Goal: Navigation & Orientation: Go to known website

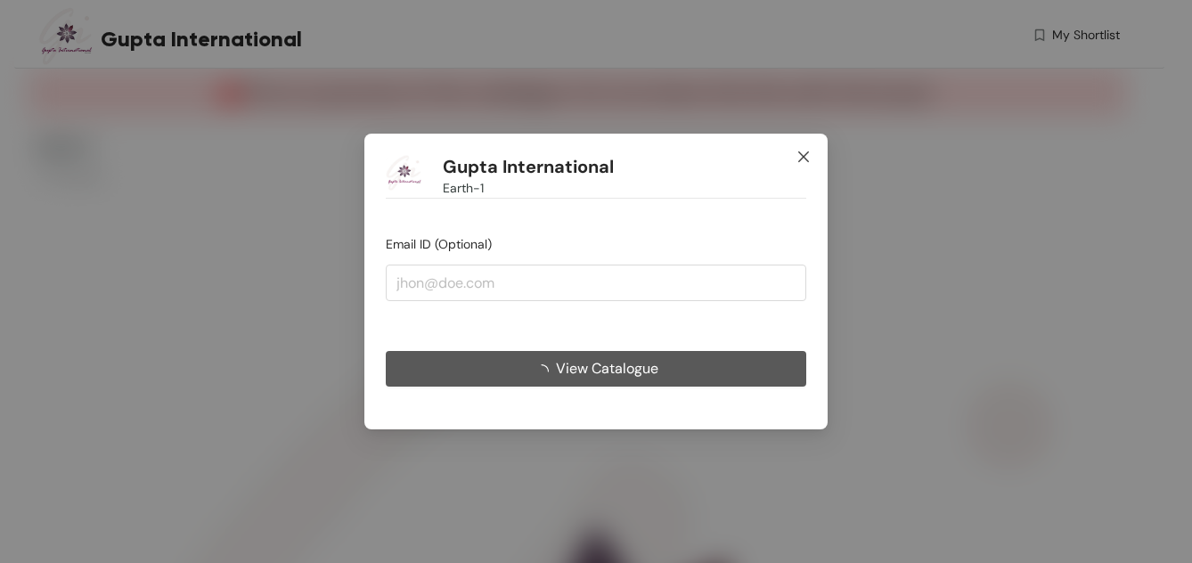
click at [805, 155] on icon "close" at bounding box center [804, 157] width 14 height 14
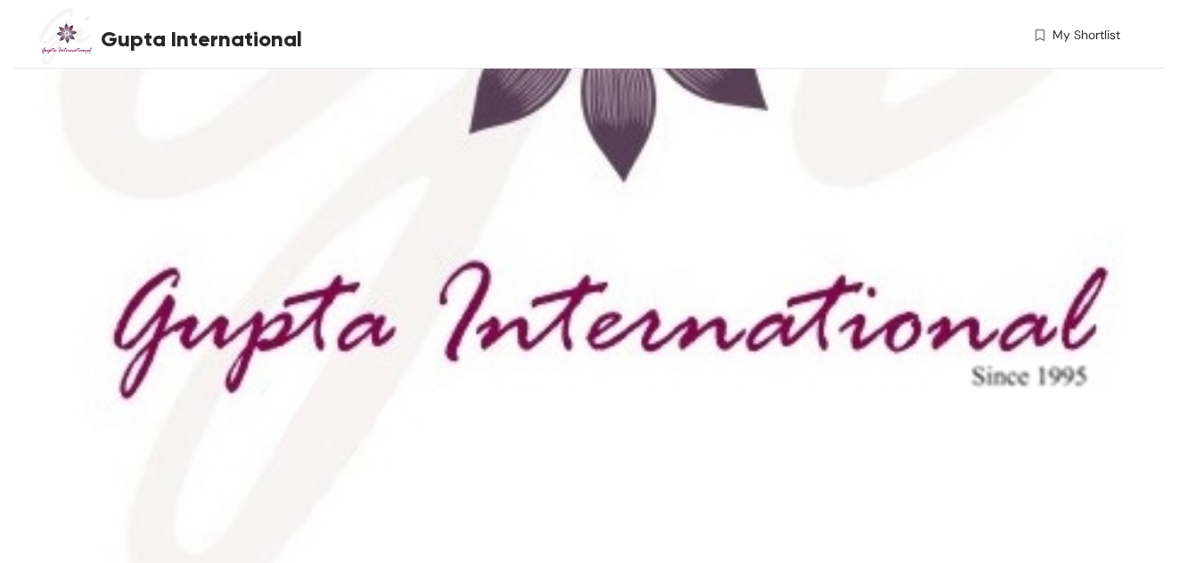
scroll to position [256, 0]
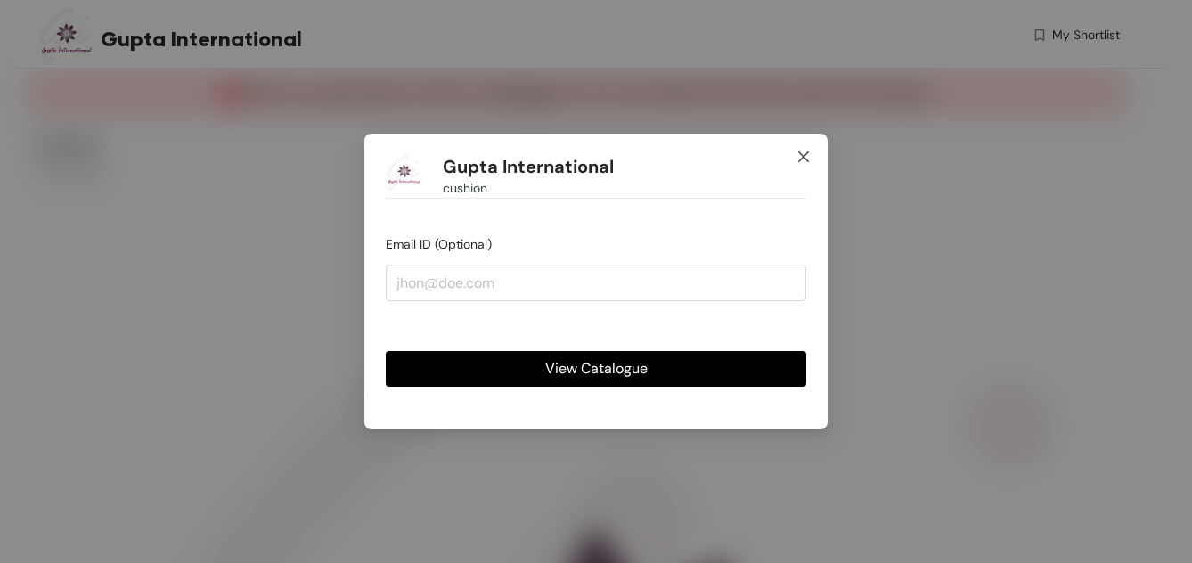
click at [802, 153] on icon "close" at bounding box center [804, 157] width 14 height 14
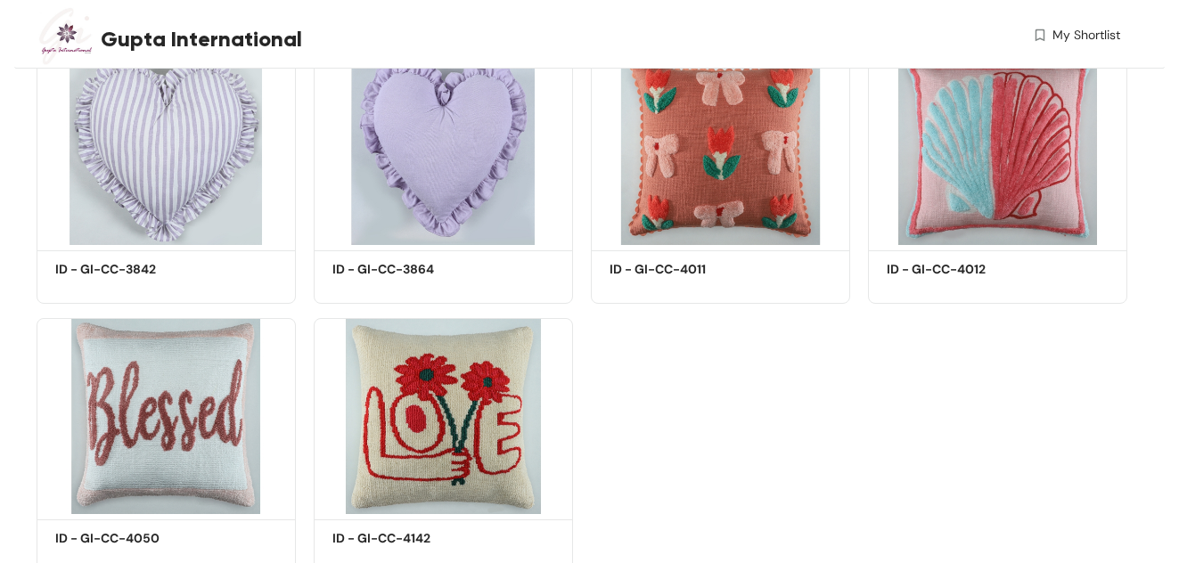
scroll to position [5970, 0]
